Goal: Check status: Check status

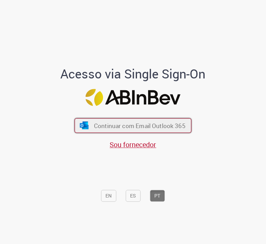
click at [131, 128] on span "Continuar com Email Outlook 365" at bounding box center [140, 126] width 92 height 8
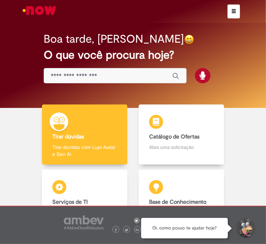
click at [237, 10] on span "button" at bounding box center [234, 11] width 5 height 5
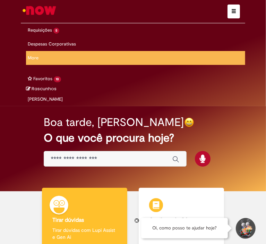
click at [237, 10] on span "button" at bounding box center [234, 11] width 5 height 5
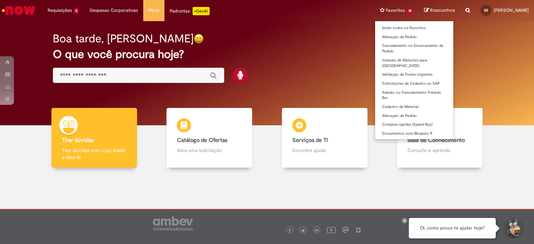
drag, startPoint x: 398, startPoint y: 8, endPoint x: 403, endPoint y: 18, distance: 10.6
click at [266, 8] on li "Favoritos 10 Exibir todos os Favoritos Alteração de Pedido Cancelamento ou Ence…" at bounding box center [396, 10] width 44 height 21
click at [266, 121] on link "Compras rápidas (Speed Buy)" at bounding box center [414, 125] width 78 height 8
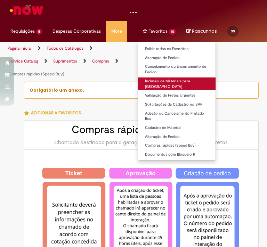
type input "**********"
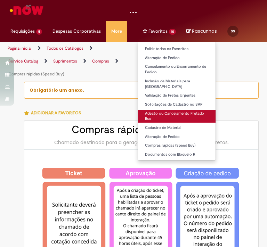
type input "**********"
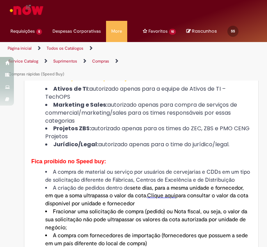
scroll to position [313, 0]
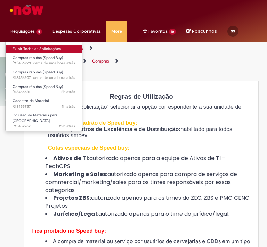
click at [35, 48] on link "Exibir Todas as Solicitações" at bounding box center [44, 49] width 76 height 8
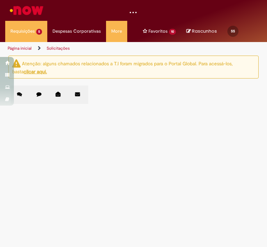
click at [39, 95] on label "Chamados Fechados" at bounding box center [39, 94] width 19 height 18
click at [0, 0] on input "Pesquisar" at bounding box center [0, 0] width 0 height 0
paste input "*********"
type input "*********"
click at [0, 0] on button "Pesquisar" at bounding box center [0, 0] width 0 height 0
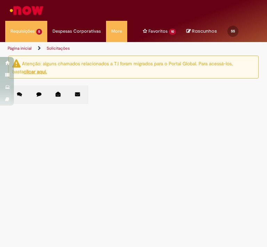
click at [0, 0] on span "Compras rápidas (Speed Buy)" at bounding box center [0, 0] width 0 height 0
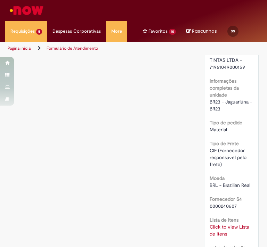
scroll to position [769, 0]
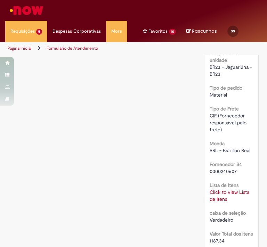
click at [223, 194] on link "Click to view Lista de Itens" at bounding box center [229, 195] width 40 height 13
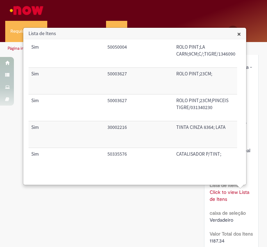
scroll to position [0, 0]
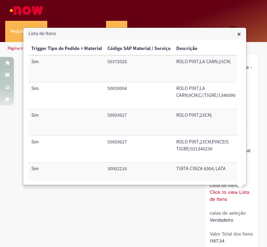
click at [240, 34] on span "×" at bounding box center [239, 33] width 4 height 9
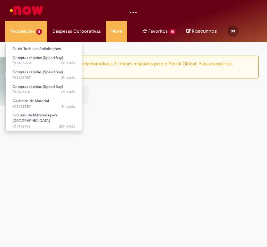
click at [36, 32] on li "Requisições 5 Exibir Todas as Solicitações Compras rápidas (Speed Buy) 2h atrás…" at bounding box center [26, 31] width 42 height 21
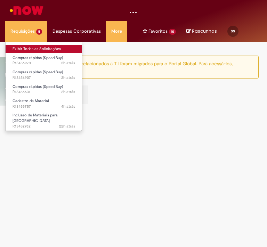
click at [40, 48] on link "Exibir Todas as Solicitações" at bounding box center [44, 49] width 76 height 8
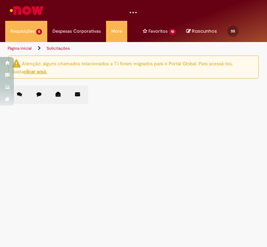
click at [37, 96] on icon at bounding box center [38, 94] width 5 height 5
click at [0, 0] on input "Pesquisar" at bounding box center [0, 0] width 0 height 0
paste input "*********"
type input "*********"
click at [0, 0] on button "Pesquisar" at bounding box center [0, 0] width 0 height 0
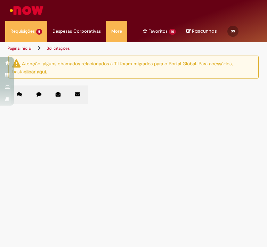
click at [0, 0] on span "R13428159" at bounding box center [0, 0] width 0 height 0
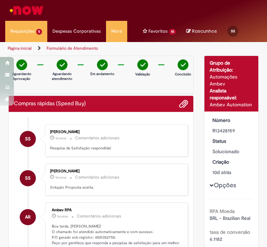
scroll to position [69, 0]
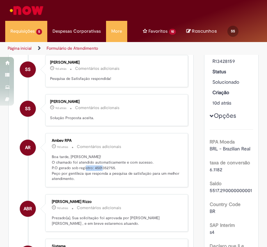
drag, startPoint x: 90, startPoint y: 165, endPoint x: 110, endPoint y: 166, distance: 20.2
click at [110, 166] on p "Boa tarde, Stephni! O chamado foi atendido automaticamente e com sucesso. P.O g…" at bounding box center [117, 167] width 131 height 27
copy p "4501352755"
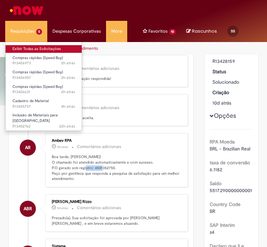
click at [34, 50] on link "Exibir Todas as Solicitações" at bounding box center [44, 49] width 76 height 8
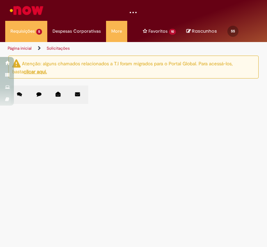
click at [37, 94] on icon at bounding box center [38, 94] width 5 height 5
click at [0, 0] on input "Pesquisar" at bounding box center [0, 0] width 0 height 0
paste input "*********"
type input "*********"
click at [0, 0] on button "Pesquisar" at bounding box center [0, 0] width 0 height 0
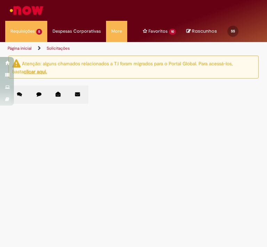
click at [0, 0] on span "Olá, solicito aprovação dessa PFL, em questão a compra de materias que vão ser …" at bounding box center [0, 0] width 0 height 0
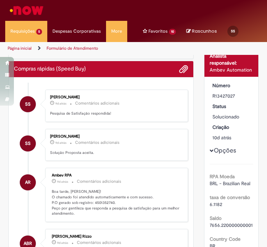
scroll to position [69, 0]
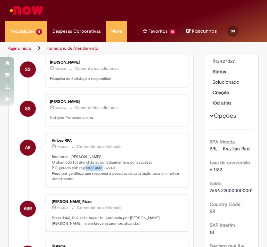
drag, startPoint x: 90, startPoint y: 166, endPoint x: 109, endPoint y: 168, distance: 19.2
click at [109, 168] on p "Boa tarde, Stephni! O chamado foi atendido automaticamente e com sucesso. P.O g…" at bounding box center [117, 167] width 131 height 27
copy p "4501352740"
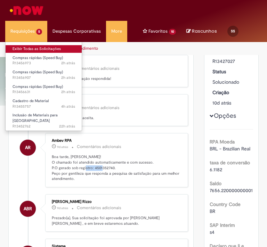
click at [36, 50] on link "Exibir Todas as Solicitações" at bounding box center [44, 49] width 76 height 8
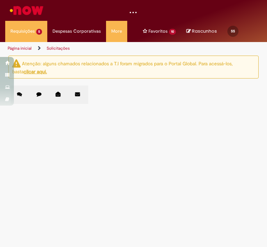
click at [36, 93] on icon at bounding box center [38, 94] width 5 height 5
click at [0, 0] on input "Pesquisar" at bounding box center [0, 0] width 0 height 0
paste input "*********"
type input "*********"
click at [0, 0] on span "Pesquisar" at bounding box center [0, 0] width 0 height 0
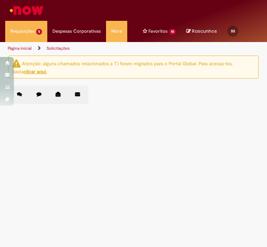
click at [0, 0] on span "Olá, solicito aprpvação dessa PFL, em questão a compra dos materias de eletrica…" at bounding box center [0, 0] width 0 height 0
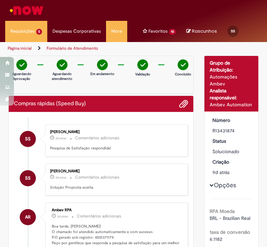
scroll to position [69, 0]
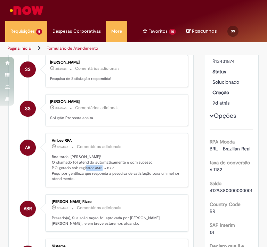
drag, startPoint x: 91, startPoint y: 165, endPoint x: 108, endPoint y: 167, distance: 17.1
click at [108, 167] on p "Boa tarde, [PERSON_NAME]! O chamado foi atendido automaticamente e com sucesso.…" at bounding box center [117, 167] width 131 height 27
copy p "4501371179"
